Goal: Check status

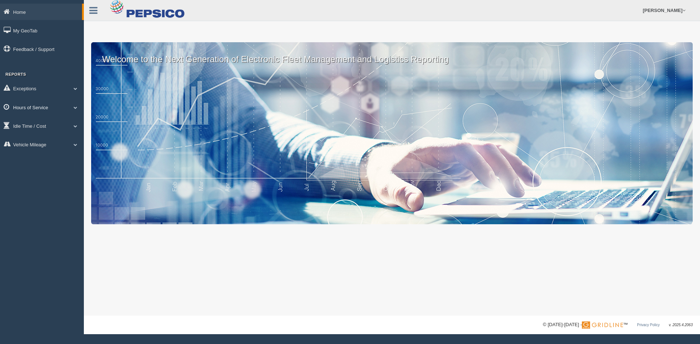
click at [44, 106] on link "Hours of Service" at bounding box center [42, 107] width 84 height 16
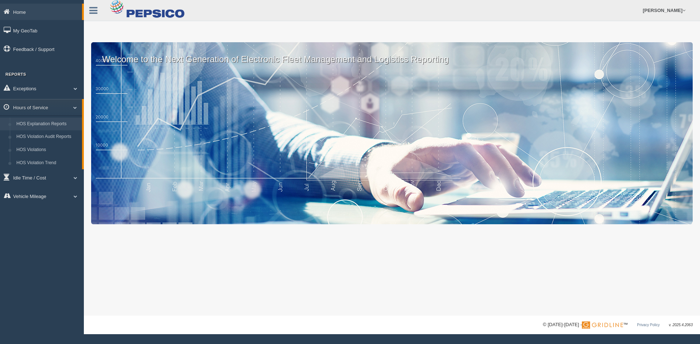
click at [54, 121] on link "HOS Explanation Reports" at bounding box center [47, 124] width 69 height 13
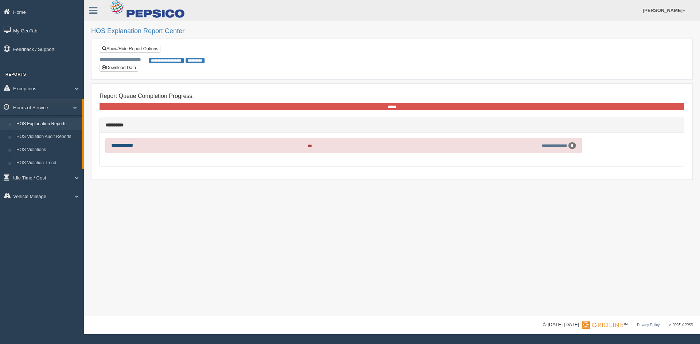
click at [133, 147] on link "**********" at bounding box center [122, 145] width 22 height 5
